Goal: Transaction & Acquisition: Purchase product/service

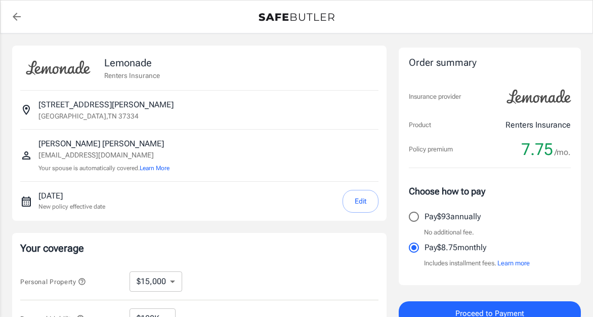
select select "15000"
select select "500"
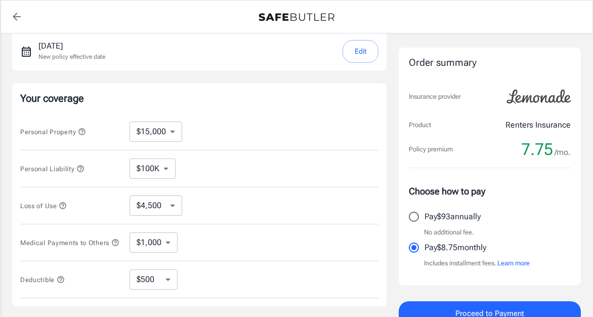
scroll to position [152, 0]
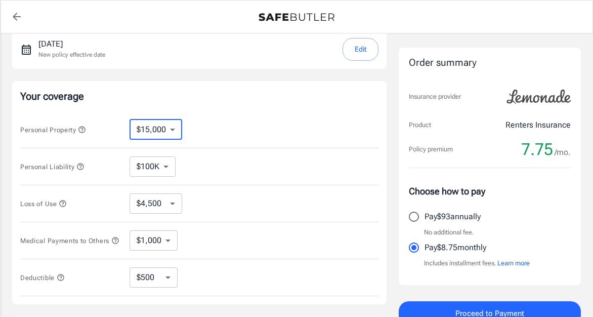
click at [171, 130] on select "$10,000 $15,000 $20,000 $25,000 $30,000 $40,000 $50,000 $100K $150K $200K $250K" at bounding box center [156, 129] width 53 height 20
select select "100000"
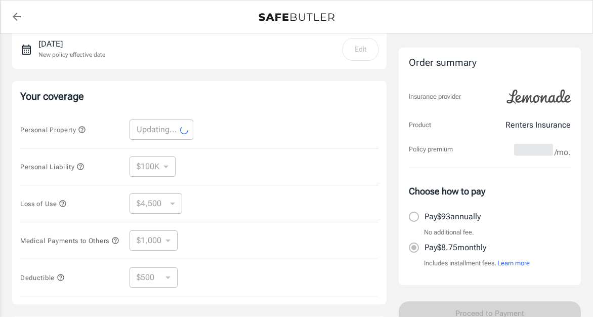
select select "100000"
select select "30000"
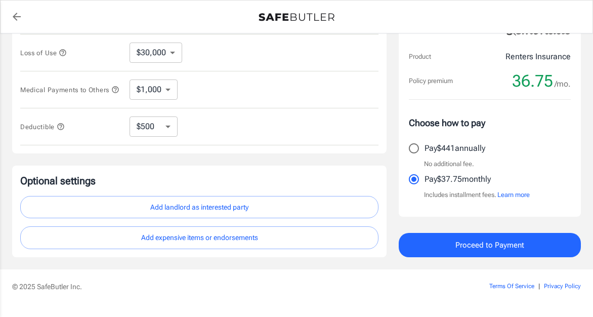
scroll to position [304, 0]
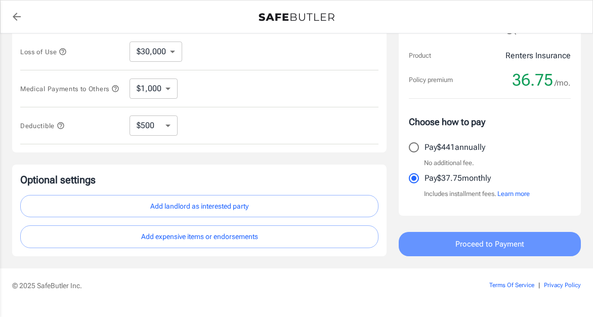
click at [454, 248] on button "Proceed to Payment" at bounding box center [490, 244] width 182 height 24
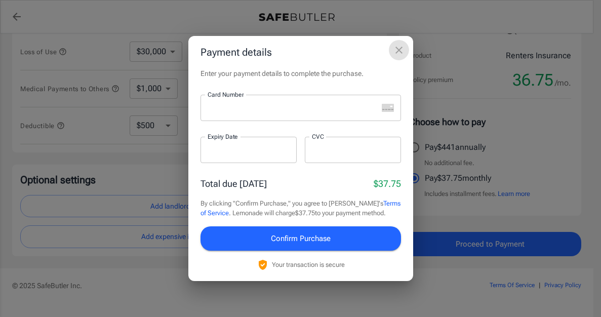
click at [393, 51] on icon "close" at bounding box center [399, 50] width 12 height 12
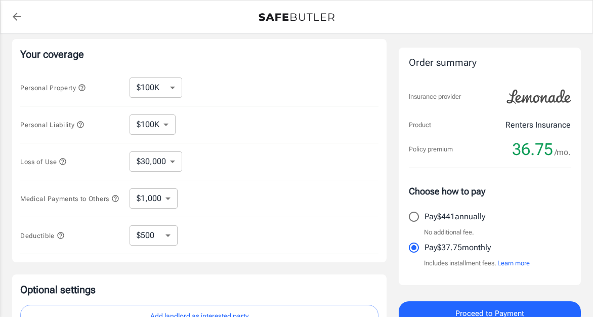
scroll to position [202, 0]
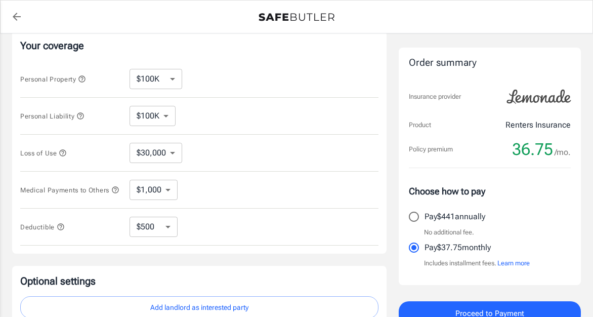
click at [169, 190] on select "$1,000 $2,000 $3,000 $4,000 $5,000" at bounding box center [154, 190] width 48 height 20
select select "2000"
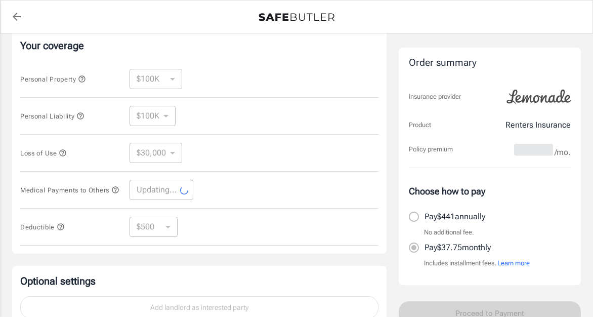
select select "2000"
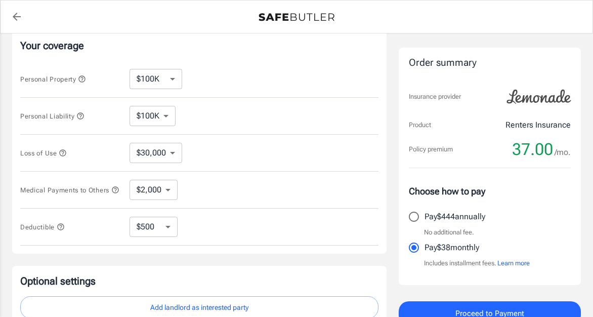
click at [170, 230] on select "$250 $500 $1,000 $2,500" at bounding box center [154, 227] width 48 height 20
select select "250"
click at [163, 235] on select "$250 $500 $1,000 $2,500" at bounding box center [154, 227] width 48 height 20
select select "500"
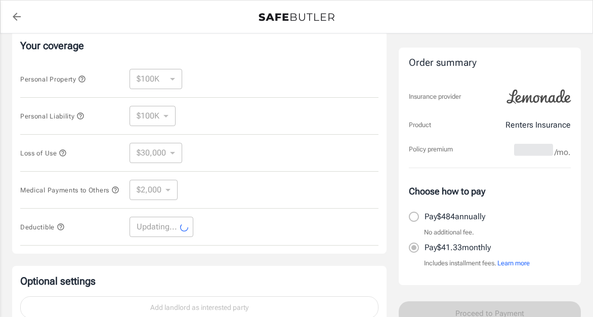
select select "500"
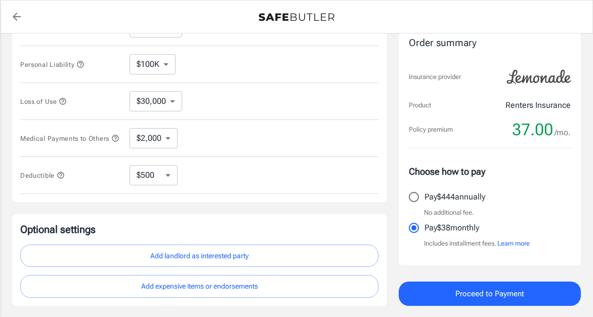
scroll to position [330, 0]
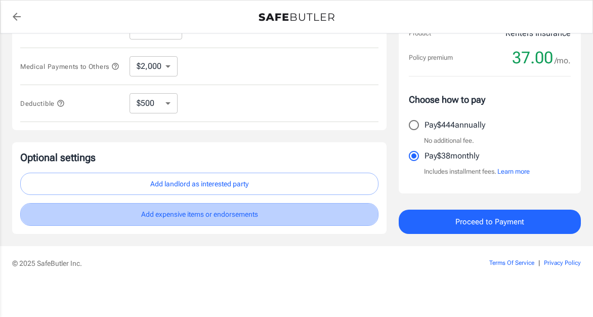
click at [234, 218] on button "Add expensive items or endorsements" at bounding box center [199, 214] width 358 height 23
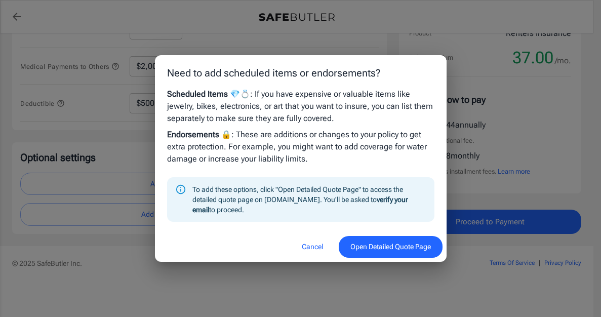
click at [306, 246] on button "Cancel" at bounding box center [312, 247] width 45 height 22
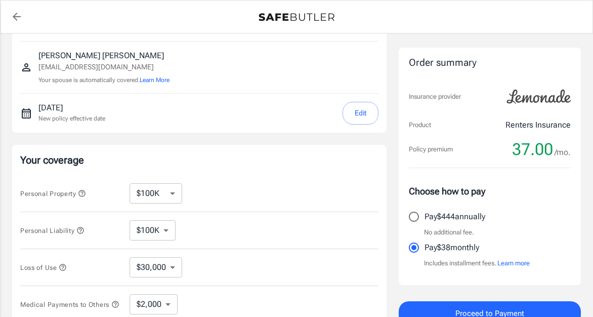
scroll to position [26, 0]
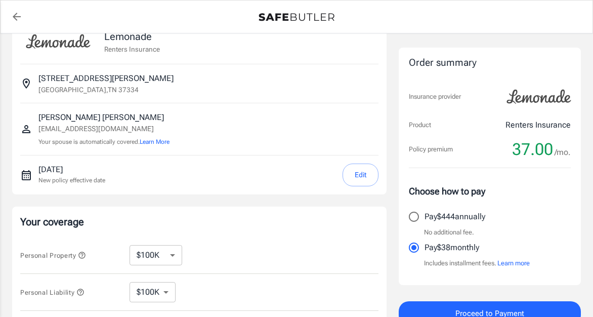
click at [527, 101] on img at bounding box center [539, 97] width 76 height 28
